Goal: Information Seeking & Learning: Check status

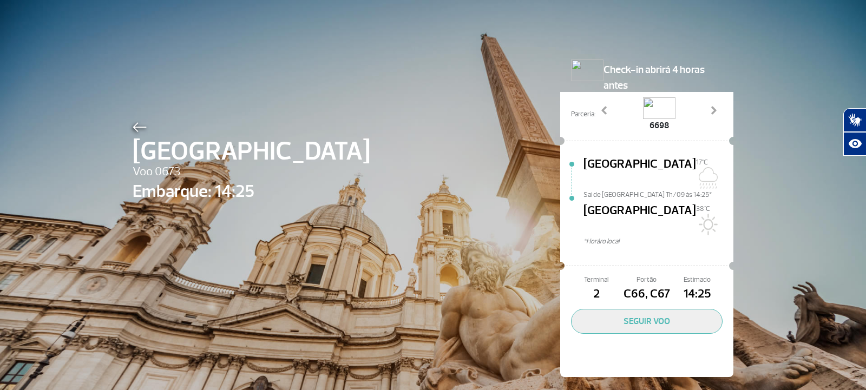
click at [139, 128] on img at bounding box center [140, 127] width 14 height 10
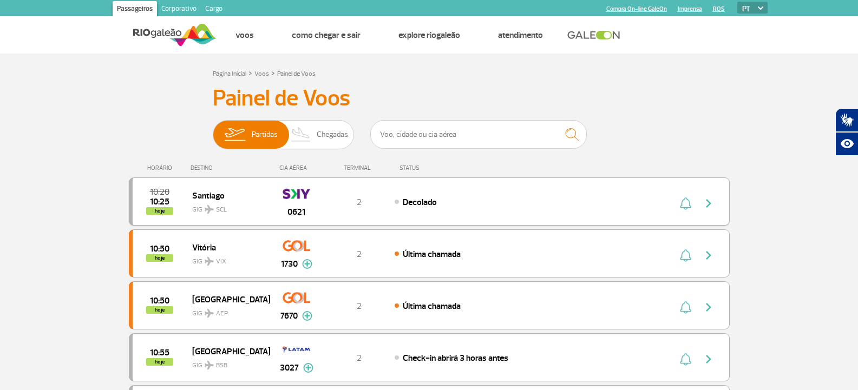
click at [371, 205] on div "2" at bounding box center [358, 202] width 71 height 12
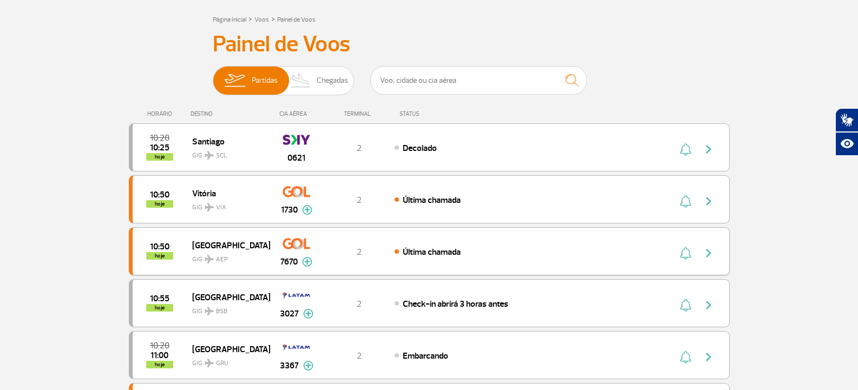
click at [372, 239] on div "10:50 hoje [GEOGRAPHIC_DATA] GIG AEP 7670 2 Última chamada Parcerias: KLM Royal…" at bounding box center [429, 251] width 601 height 48
click at [370, 239] on div "10:50 hoje [GEOGRAPHIC_DATA] GIG AEP 7670 2 Última chamada Parcerias: KLM Royal…" at bounding box center [429, 251] width 601 height 48
click at [251, 249] on span "[GEOGRAPHIC_DATA]" at bounding box center [226, 245] width 69 height 14
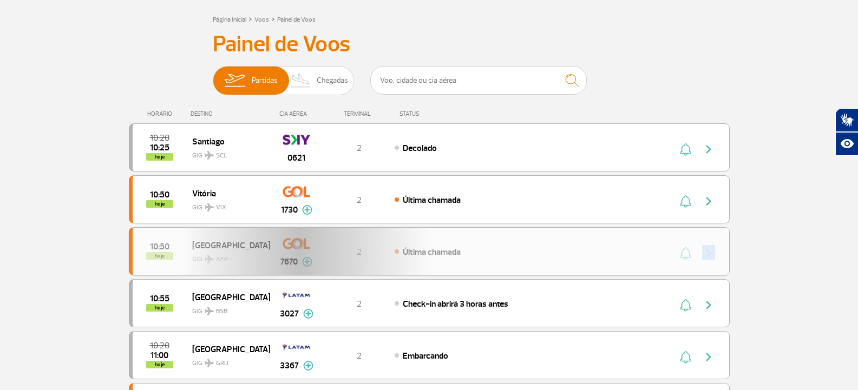
click at [251, 249] on div "10:50 hoje [GEOGRAPHIC_DATA] GIG AEP 7670 2 Última chamada Parcerias: KLM Royal…" at bounding box center [429, 251] width 601 height 48
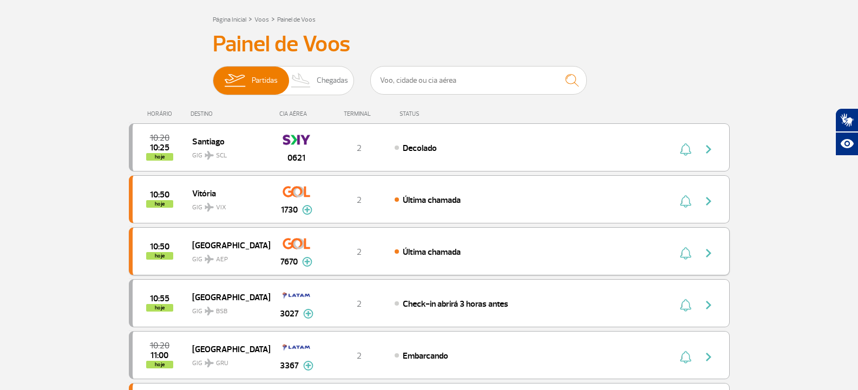
click at [267, 251] on div "Buenos Aires GIG AEP" at bounding box center [230, 251] width 77 height 27
click at [250, 242] on span "[GEOGRAPHIC_DATA]" at bounding box center [226, 245] width 69 height 14
click at [312, 192] on div "1730" at bounding box center [297, 199] width 54 height 34
